Goal: Information Seeking & Learning: Learn about a topic

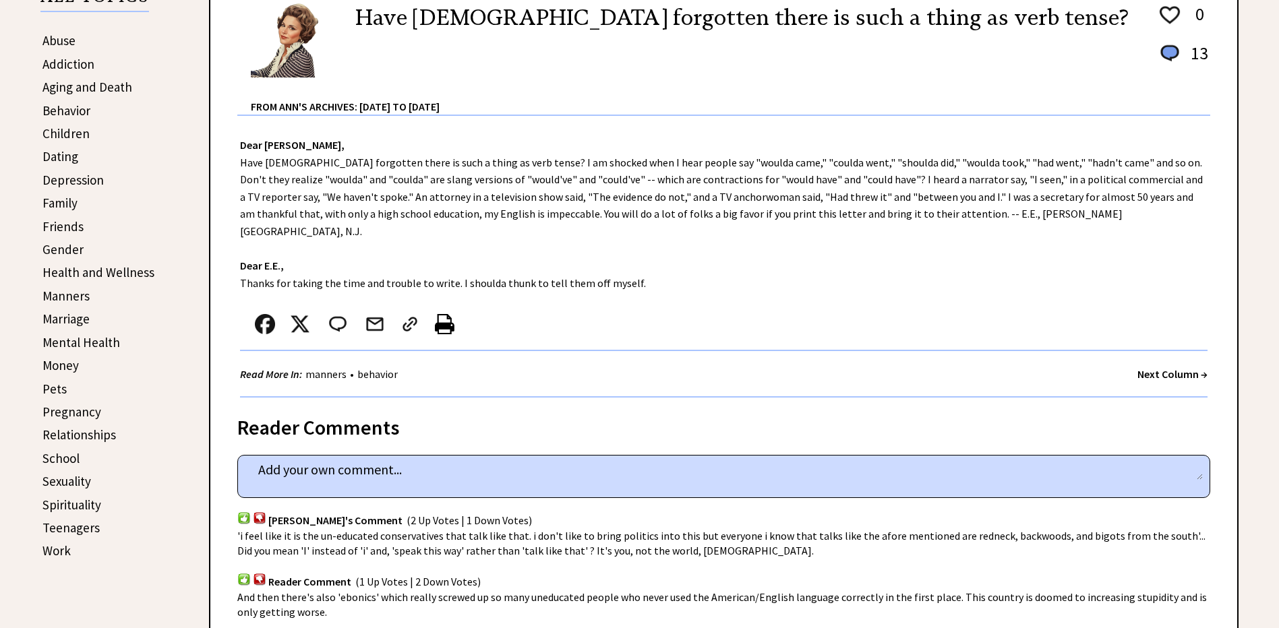
scroll to position [135, 0]
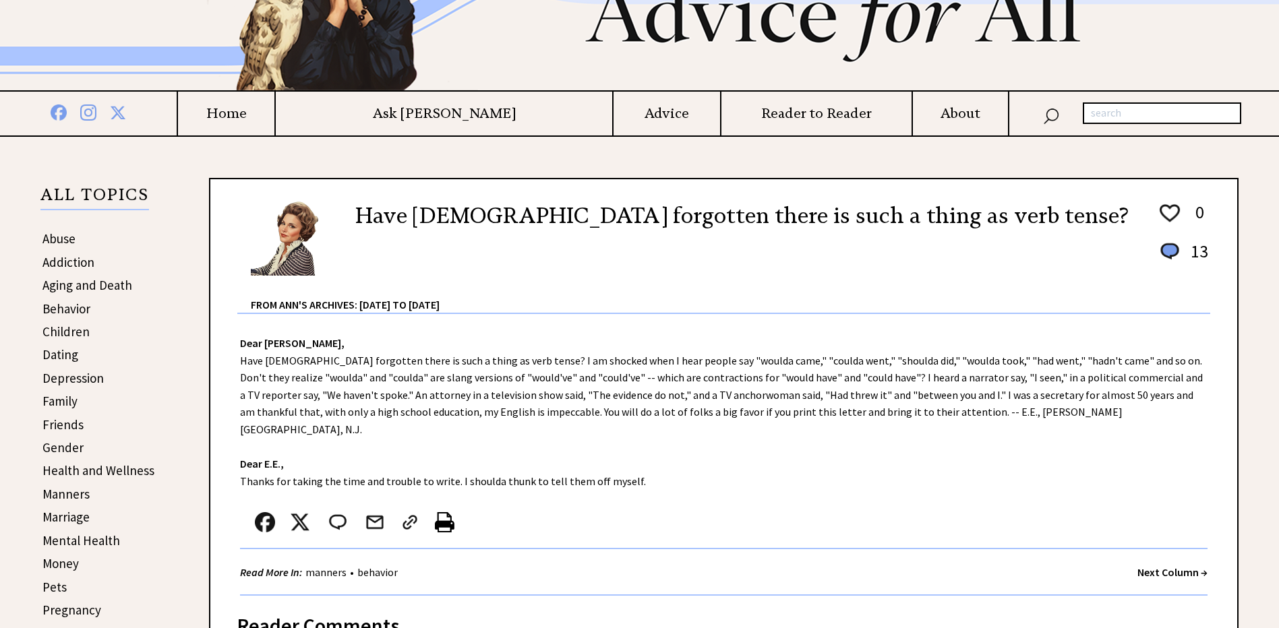
click at [69, 419] on link "Friends" at bounding box center [62, 425] width 41 height 16
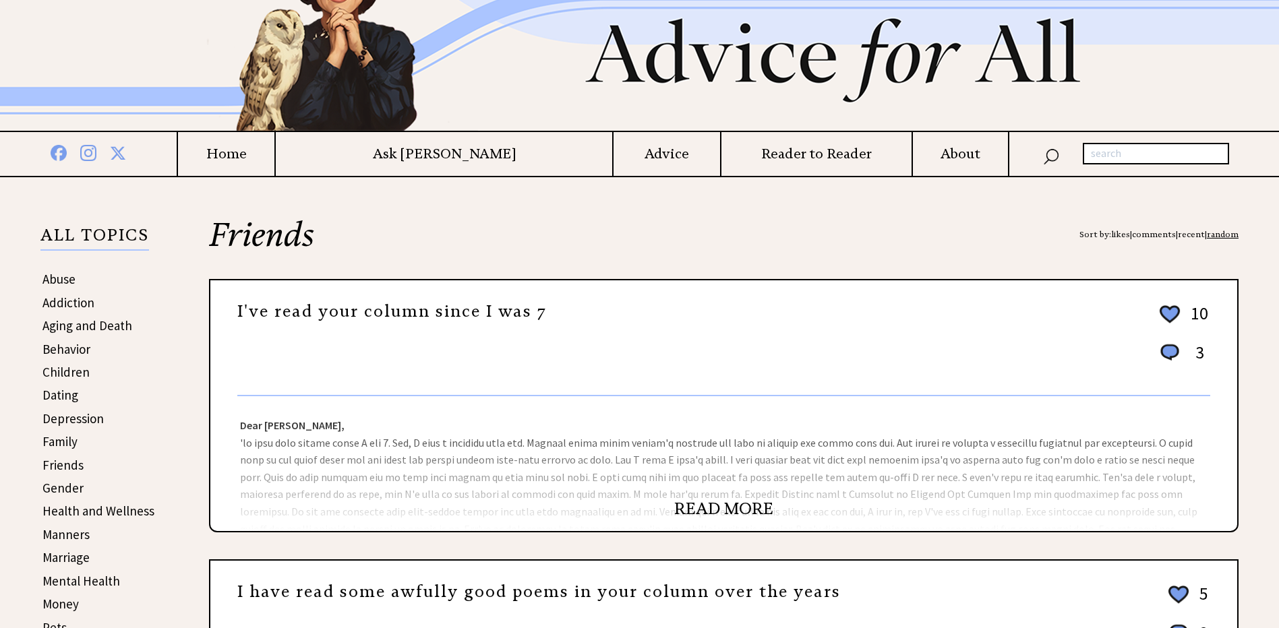
scroll to position [135, 0]
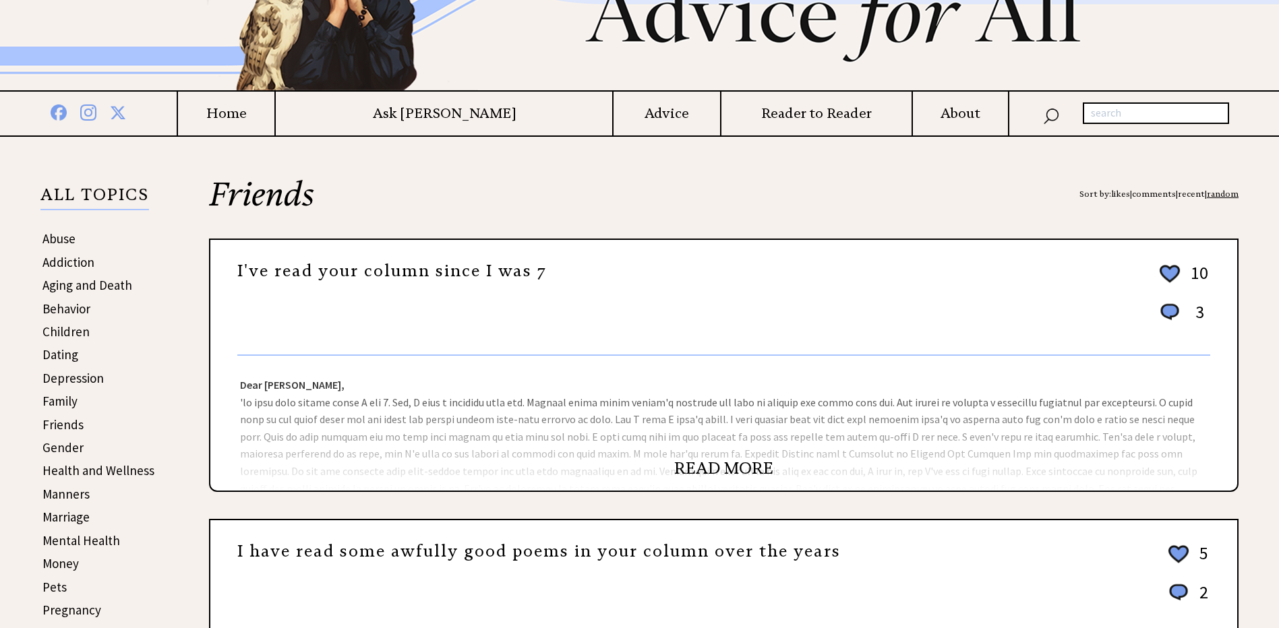
click at [750, 461] on link "READ MORE" at bounding box center [723, 469] width 99 height 20
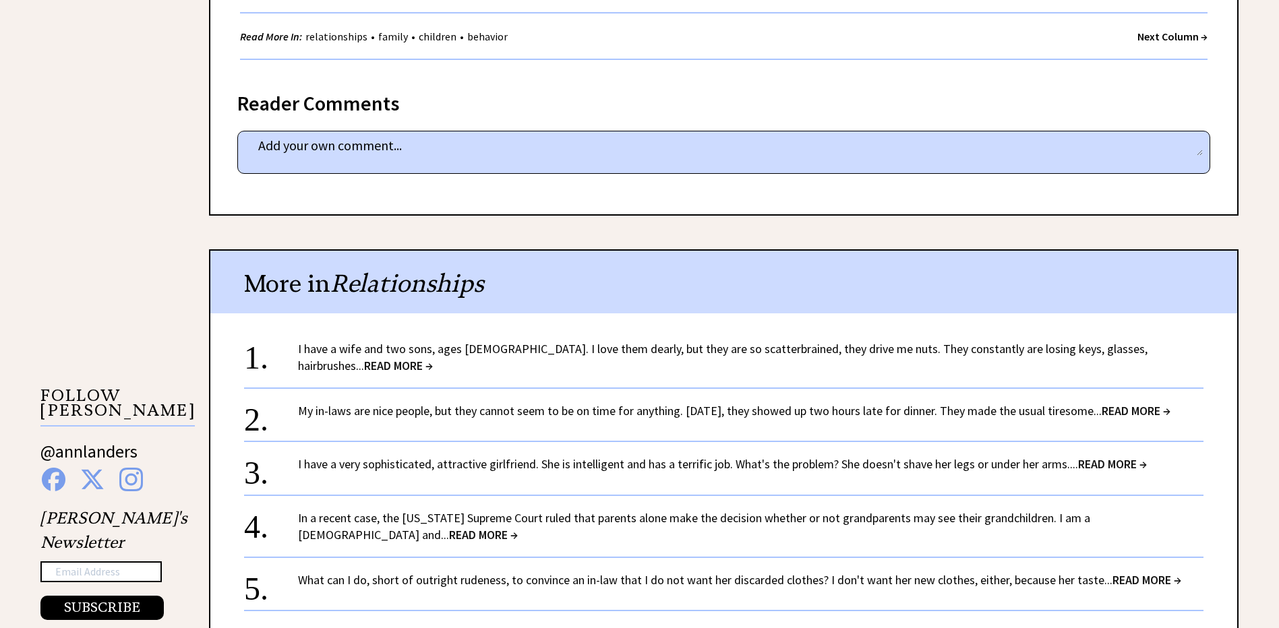
scroll to position [1011, 0]
click at [726, 412] on link "My in-laws are nice people, but they cannot seem to be on time for anything. La…" at bounding box center [734, 410] width 873 height 16
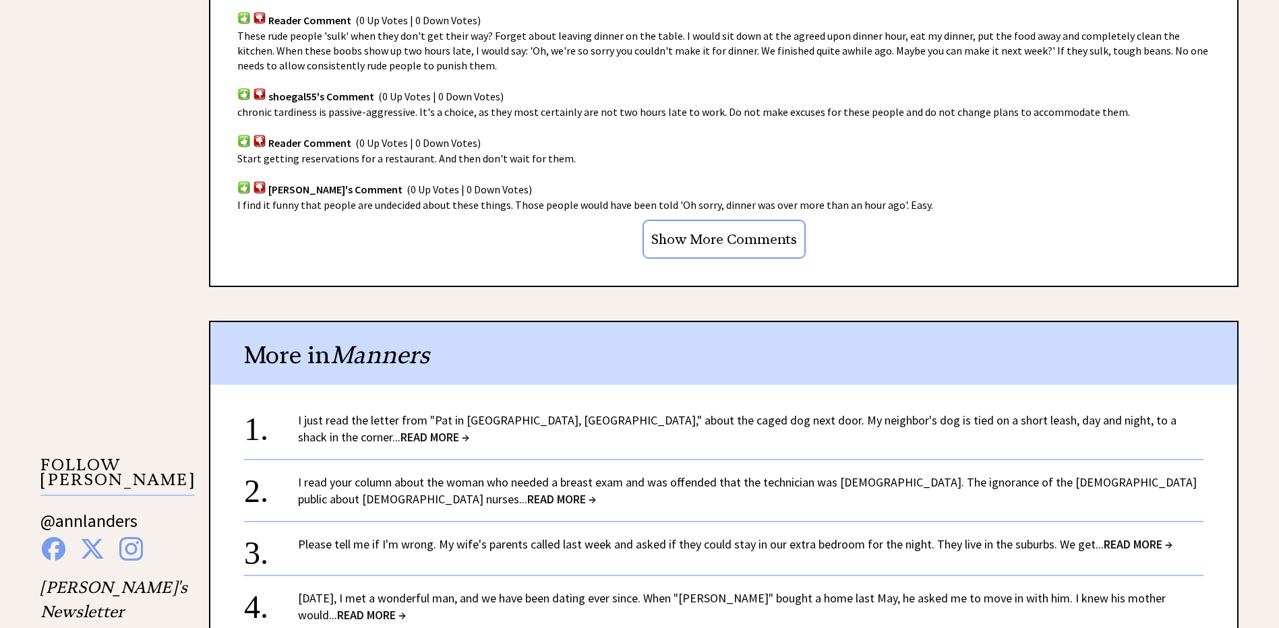
scroll to position [944, 0]
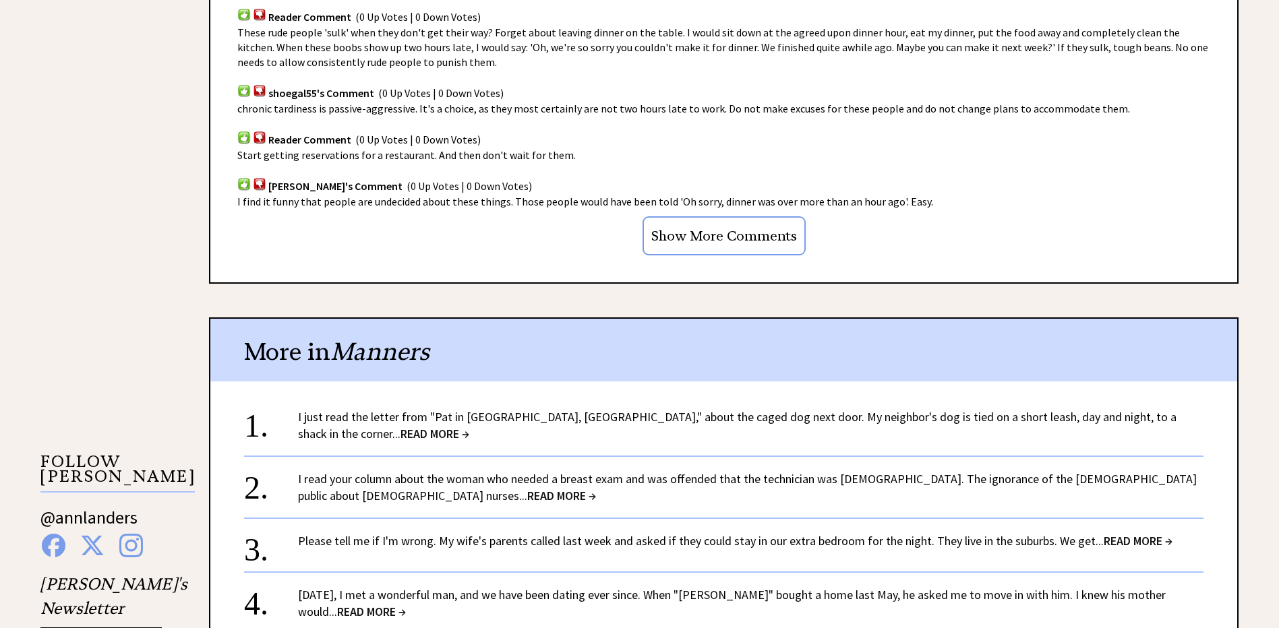
click at [739, 409] on link "I just read the letter from "Pat in Avon, Ind.," about the caged dog next door.…" at bounding box center [737, 425] width 879 height 32
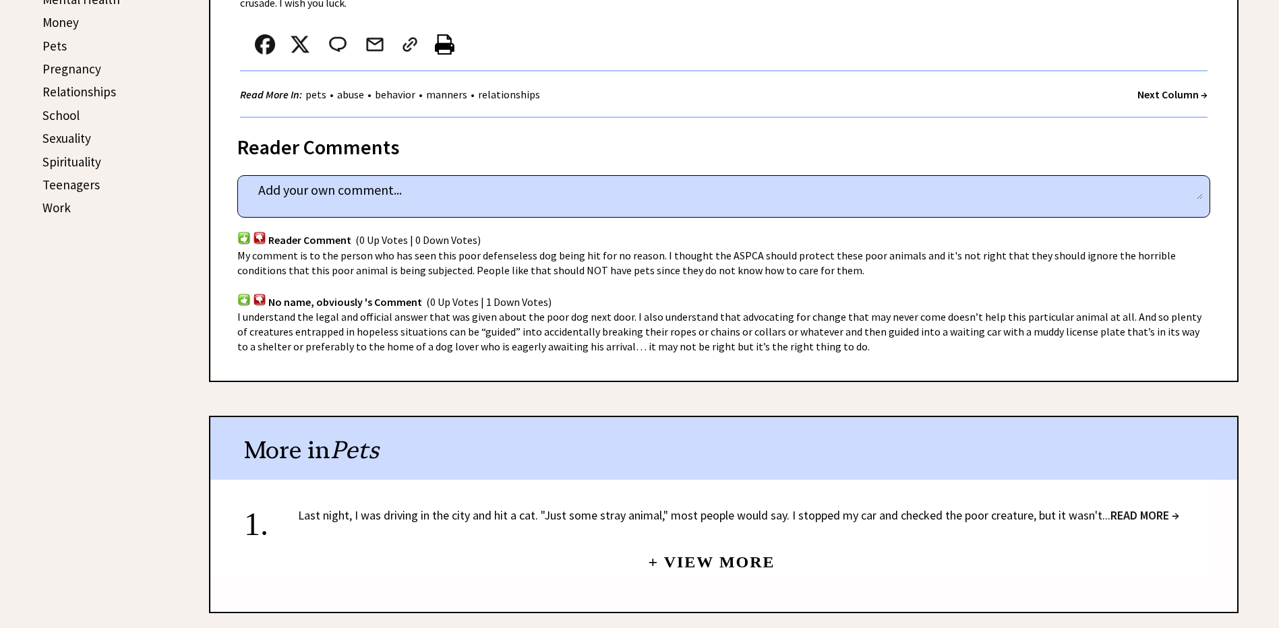
scroll to position [742, 0]
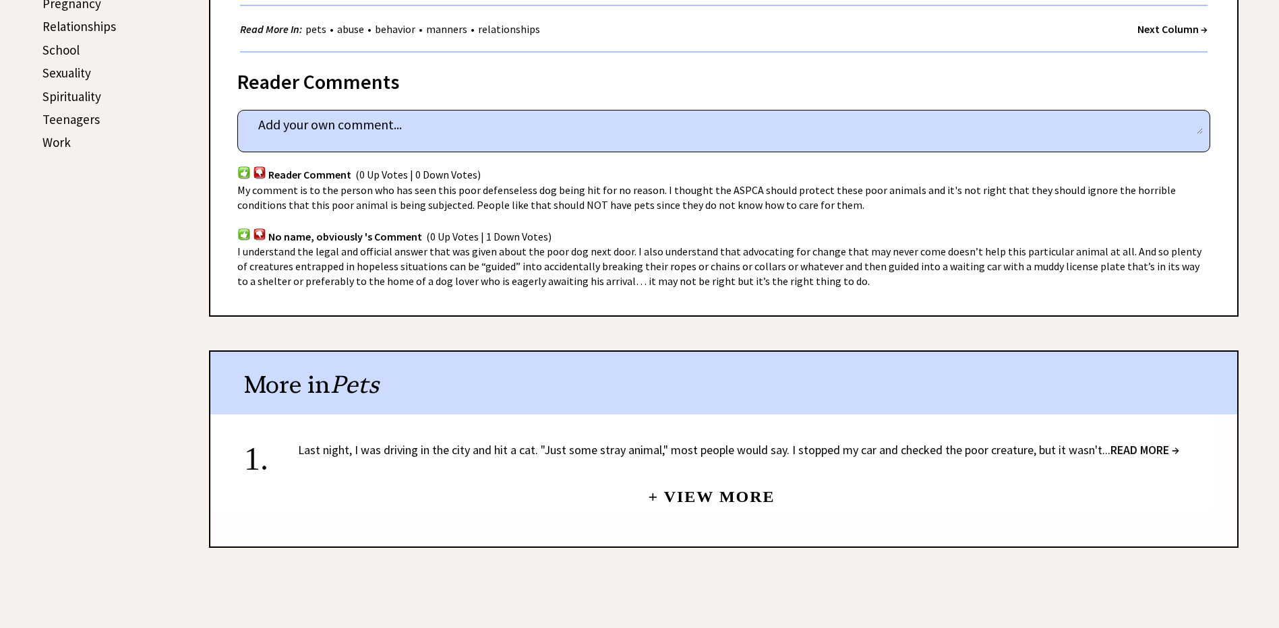
click at [709, 442] on link "Last night, I was driving in the city and hit a cat. "Just some stray animal," …" at bounding box center [738, 450] width 881 height 16
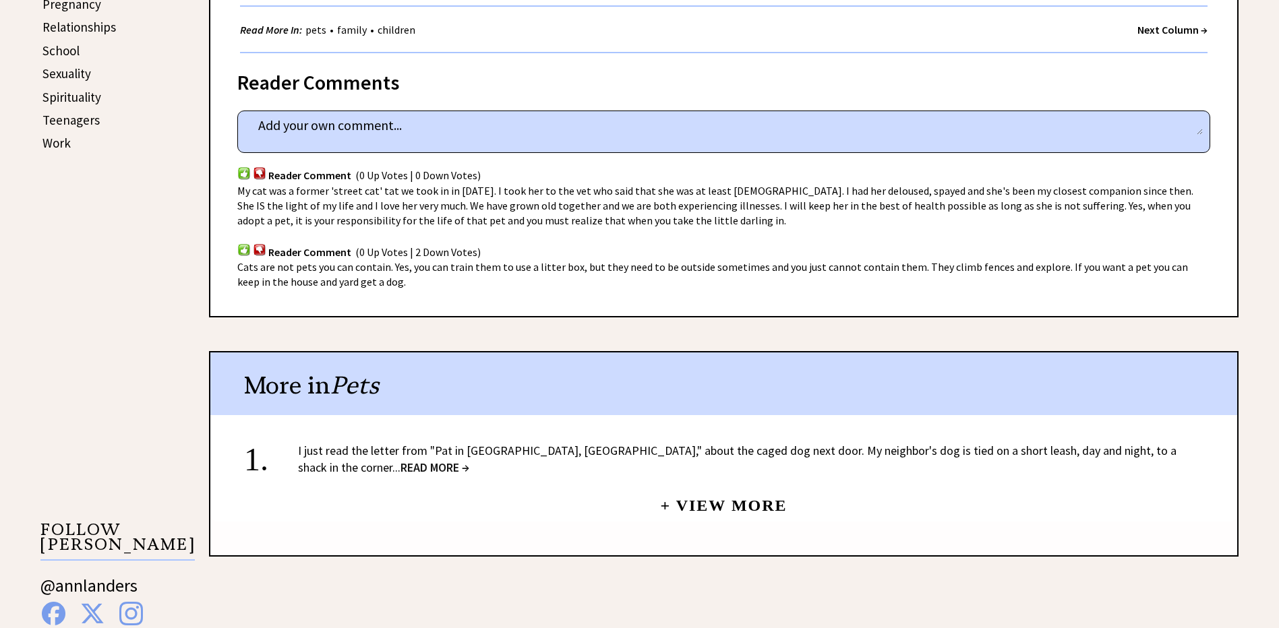
scroll to position [742, 0]
click at [731, 491] on link "+ View More" at bounding box center [723, 499] width 127 height 29
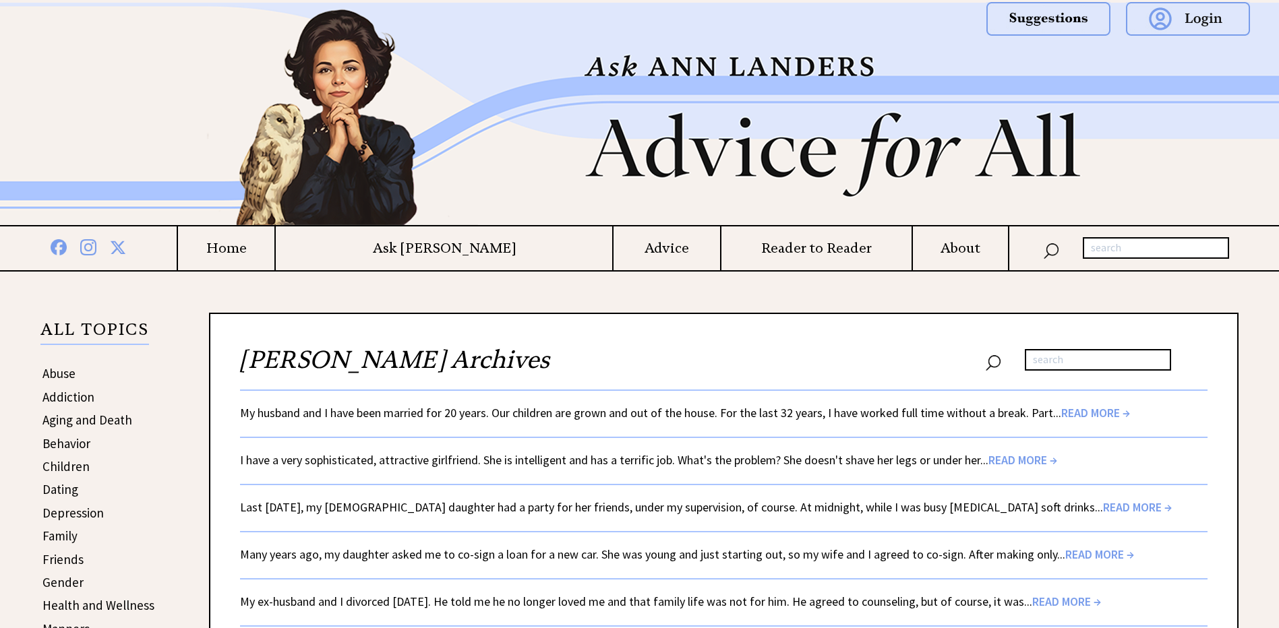
click at [763, 409] on link "My husband and I have been married for 20 years. Our children are grown and out…" at bounding box center [685, 413] width 890 height 16
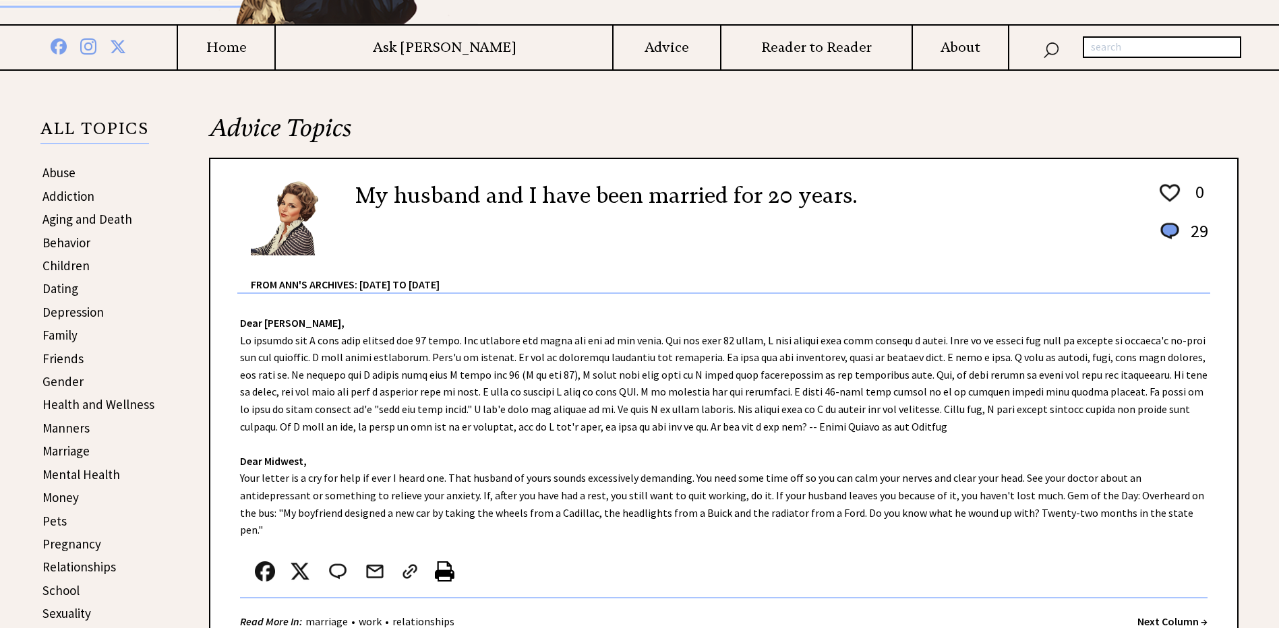
scroll to position [202, 0]
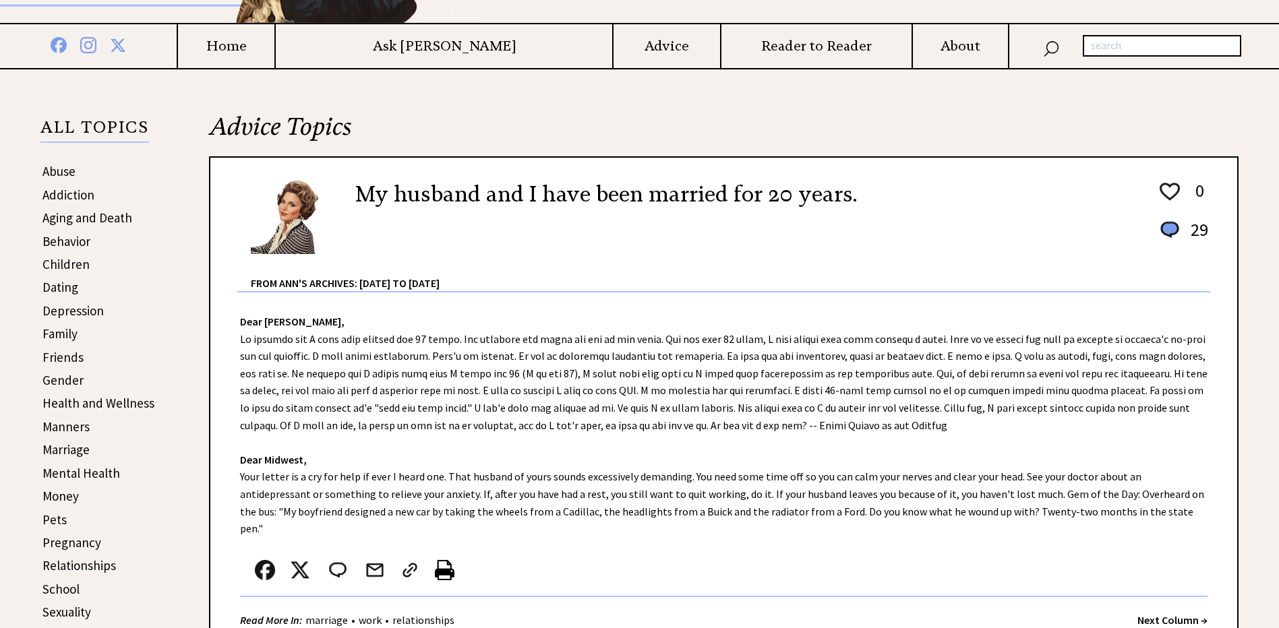
click at [77, 428] on link "Manners" at bounding box center [65, 427] width 47 height 16
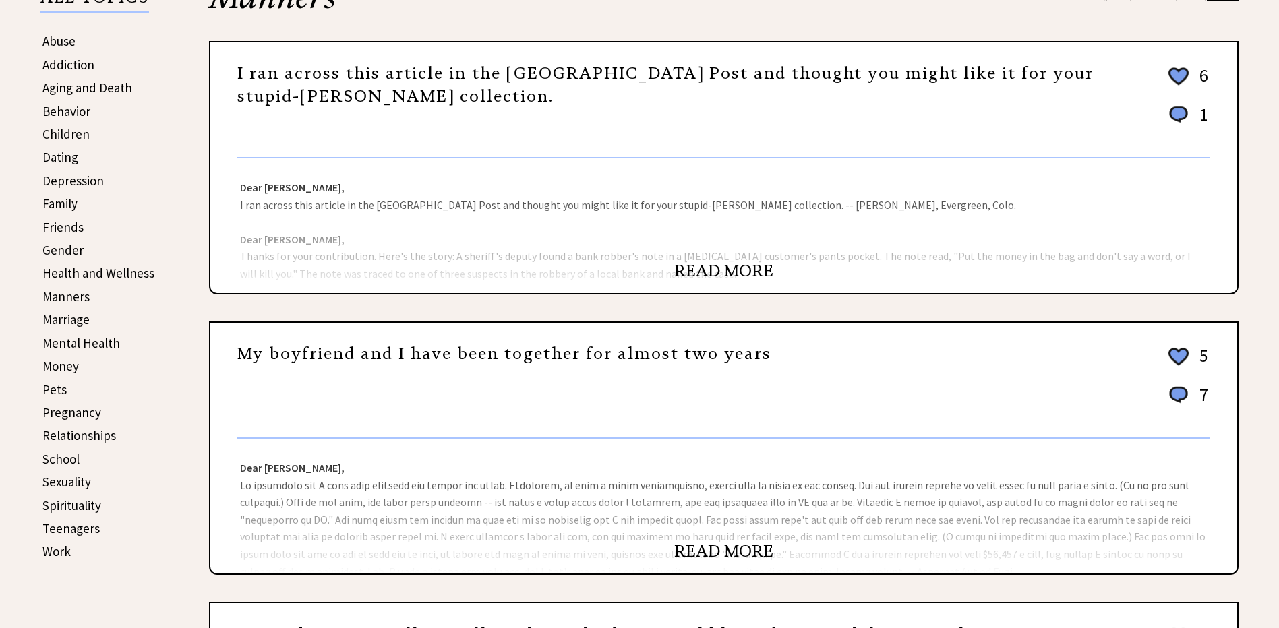
scroll to position [337, 0]
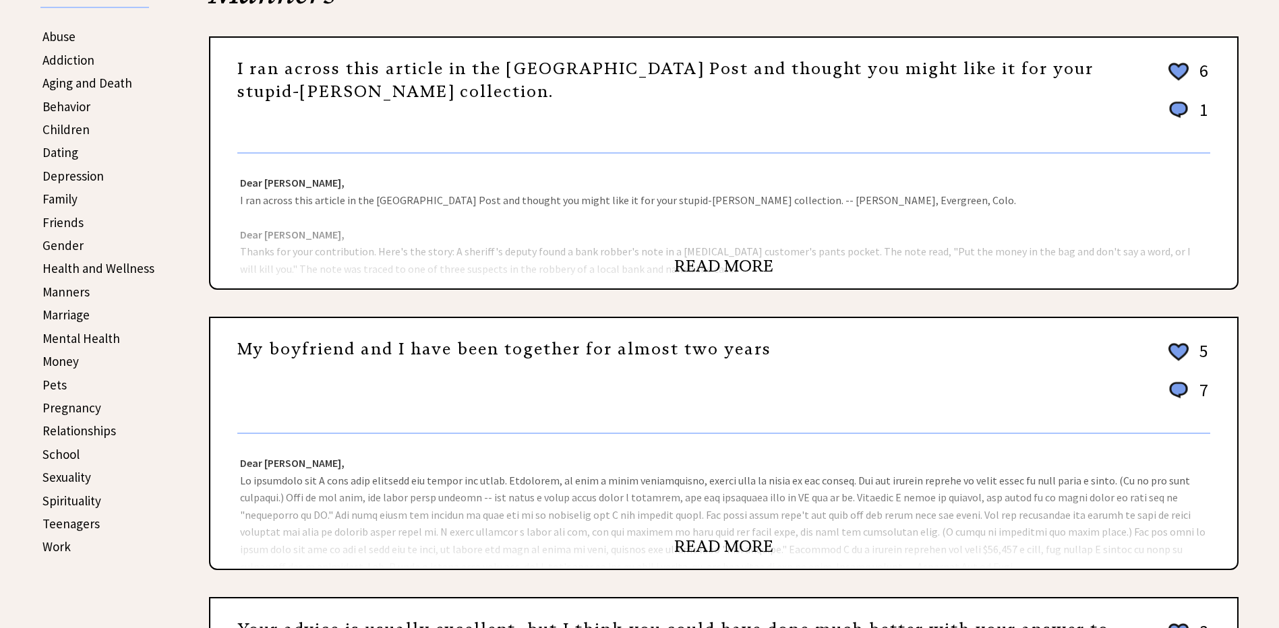
click at [719, 538] on link "READ MORE" at bounding box center [723, 547] width 99 height 20
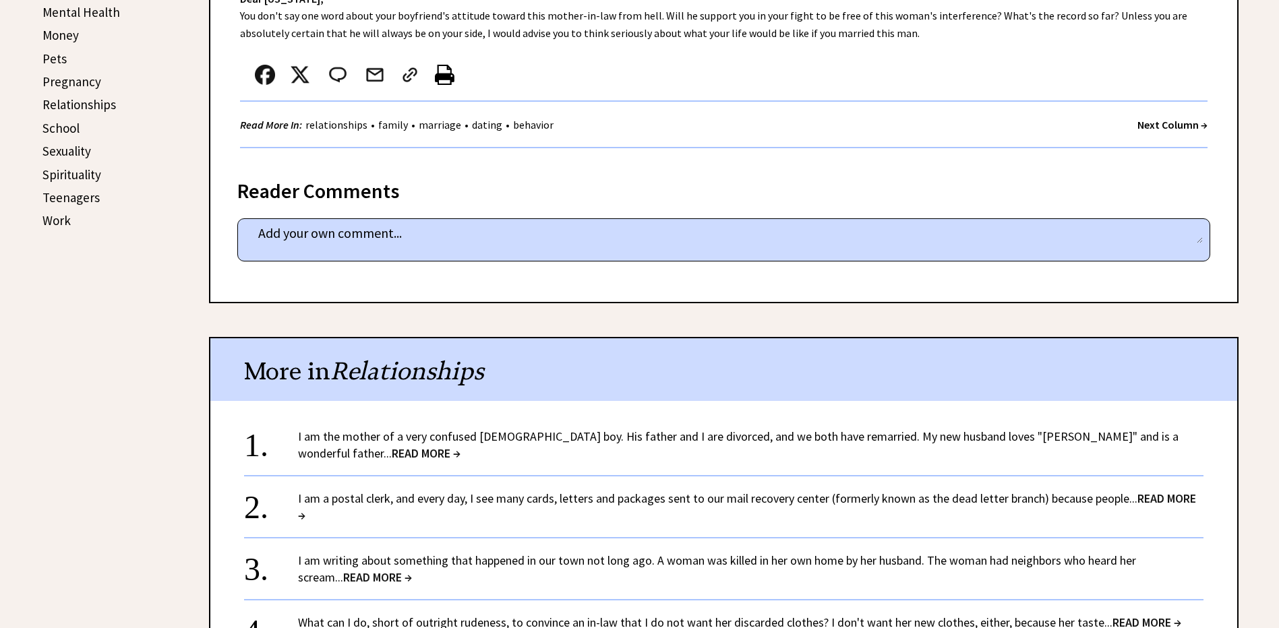
scroll to position [674, 0]
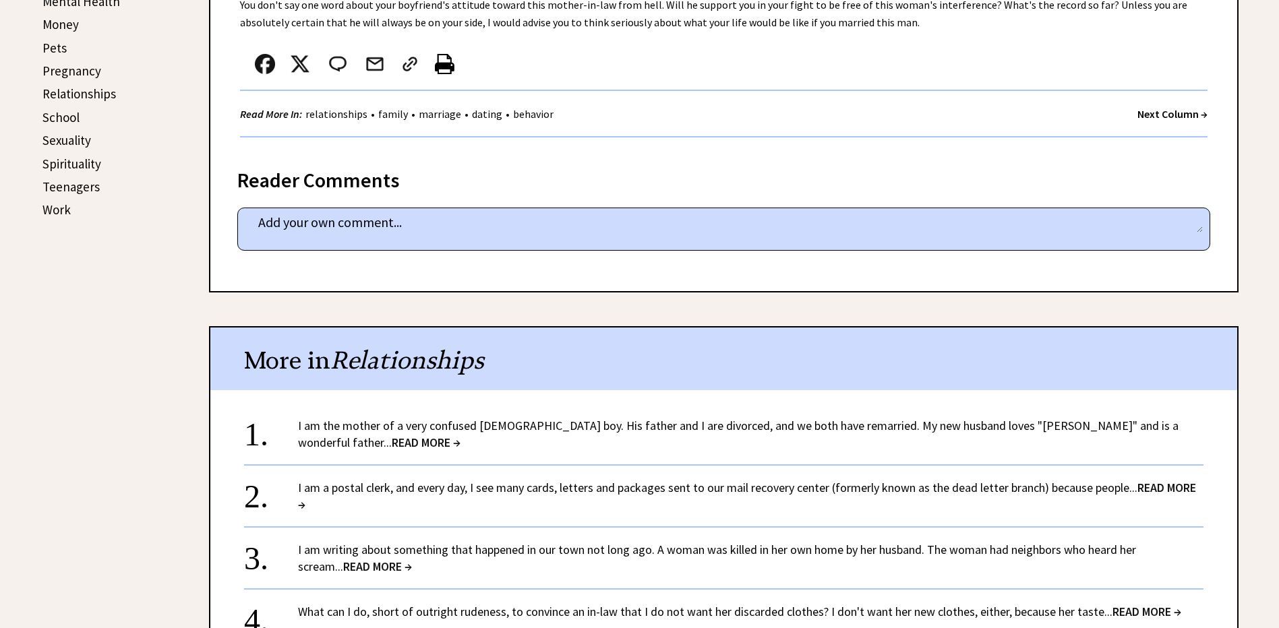
click at [683, 490] on link "I am a postal clerk, and every day, I see many cards, letters and packages sent…" at bounding box center [747, 496] width 898 height 32
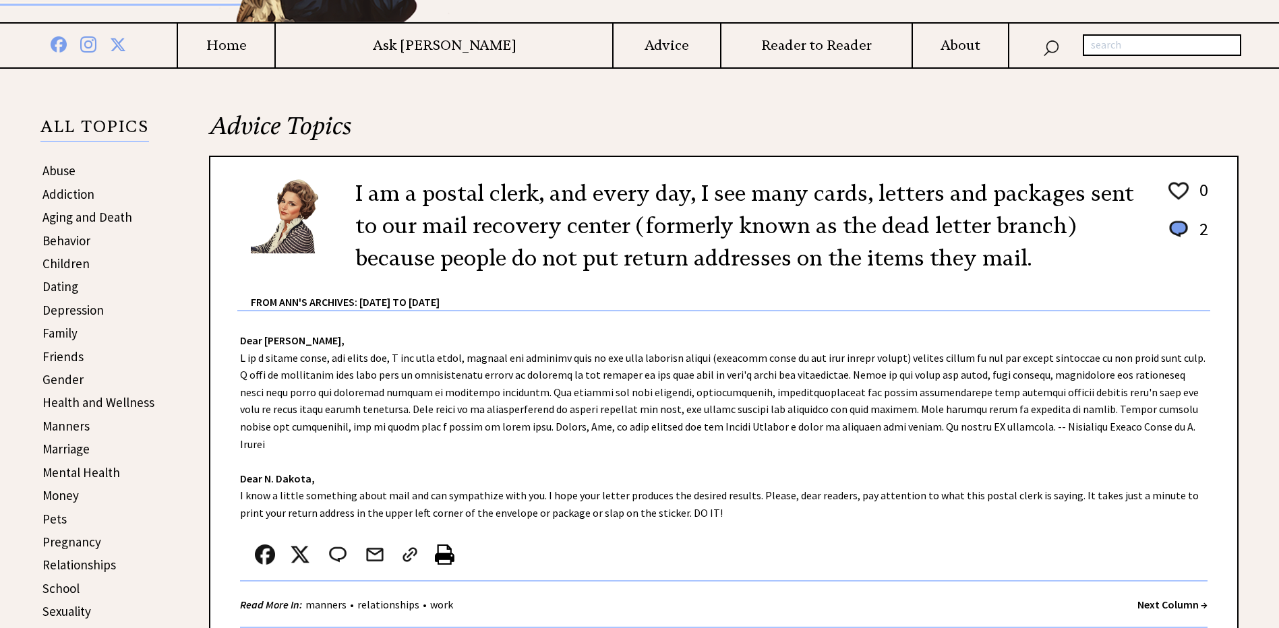
scroll to position [202, 0]
click at [52, 496] on link "Money" at bounding box center [60, 496] width 36 height 16
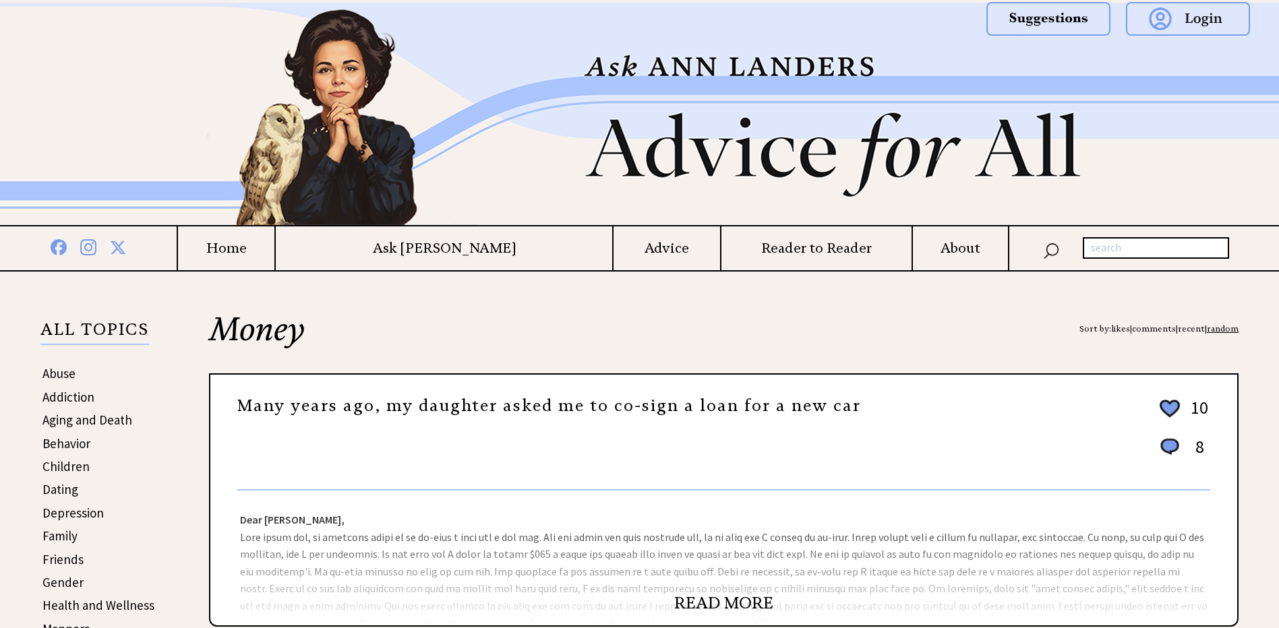
click at [743, 597] on link "READ MORE" at bounding box center [723, 603] width 99 height 20
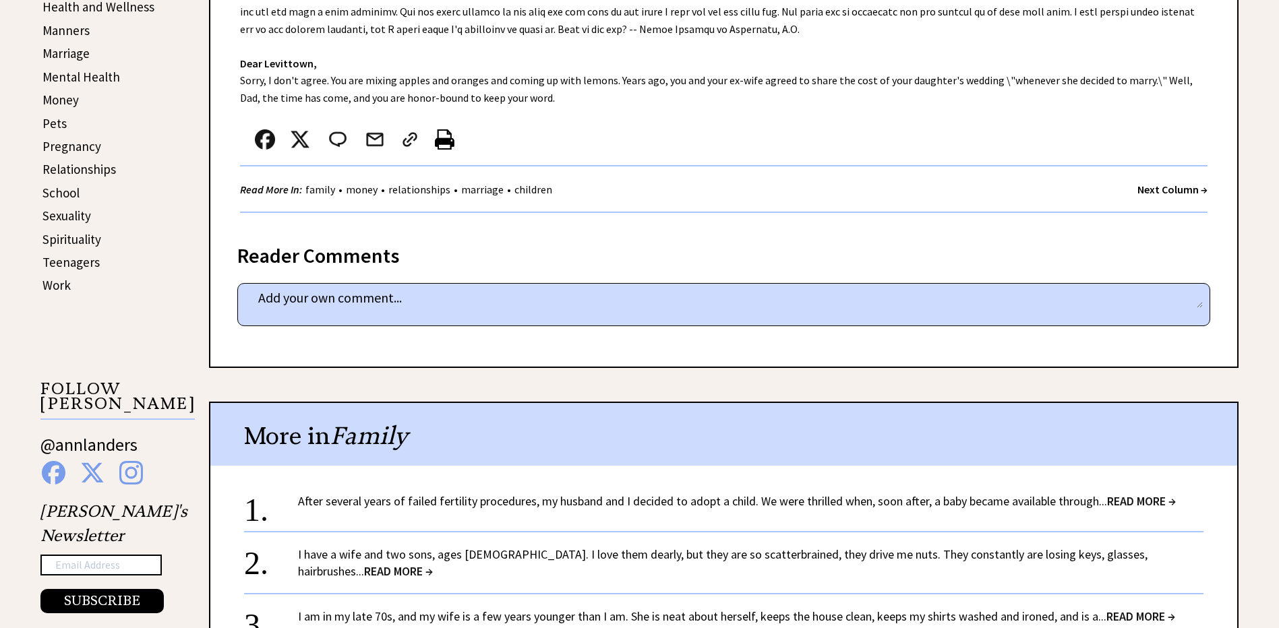
scroll to position [607, 0]
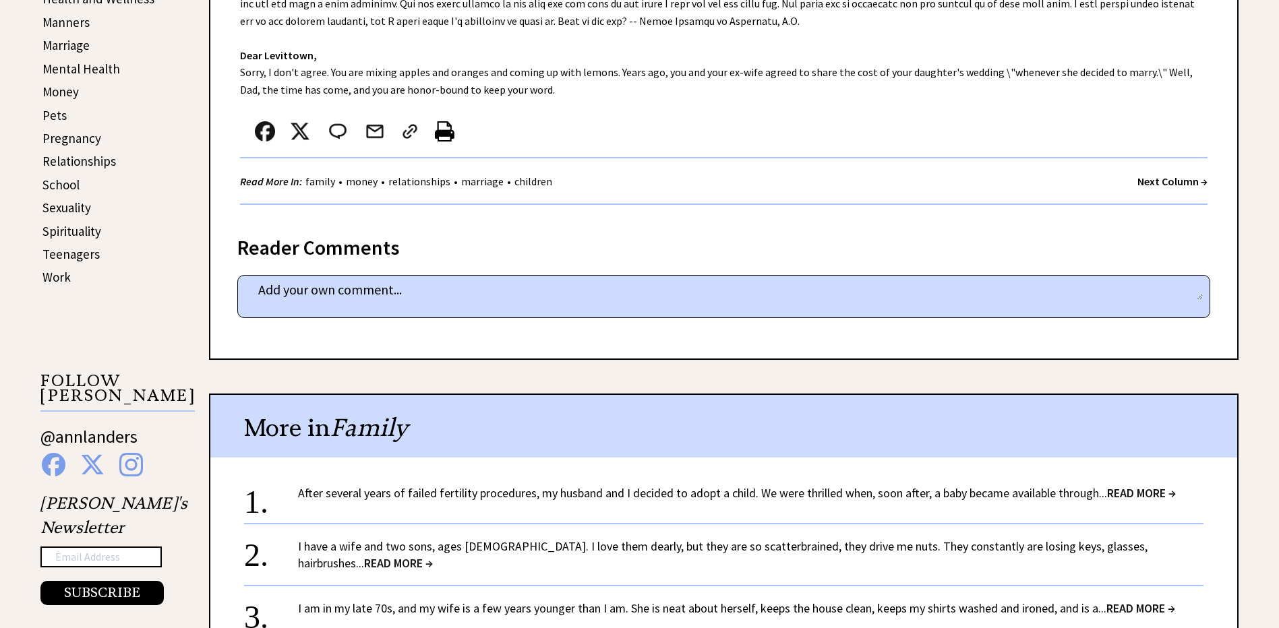
click at [691, 506] on div "1. After several years of failed fertility procedures, my husband and I decided…" at bounding box center [723, 490] width 959 height 38
click at [701, 496] on link "After several years of failed fertility procedures, my husband and I decided to…" at bounding box center [737, 493] width 878 height 16
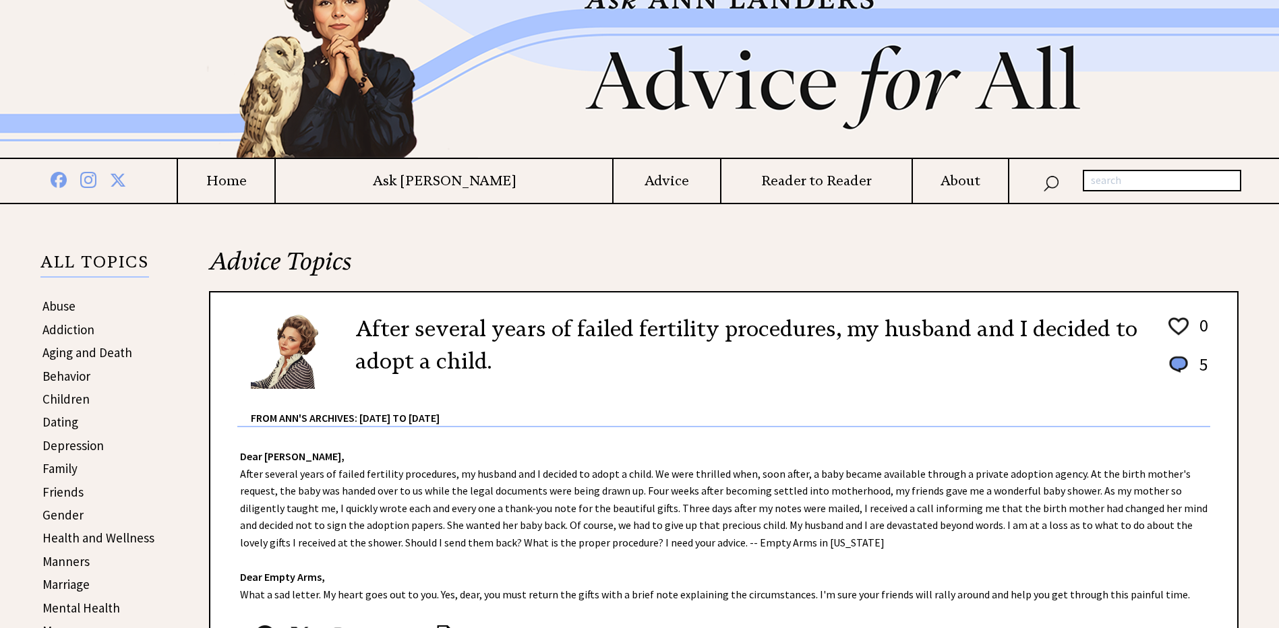
scroll to position [135, 0]
